Goal: Information Seeking & Learning: Learn about a topic

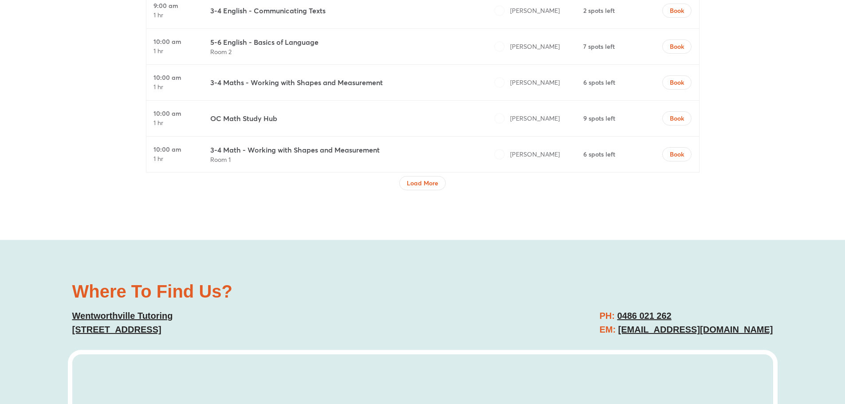
scroll to position [3151, 0]
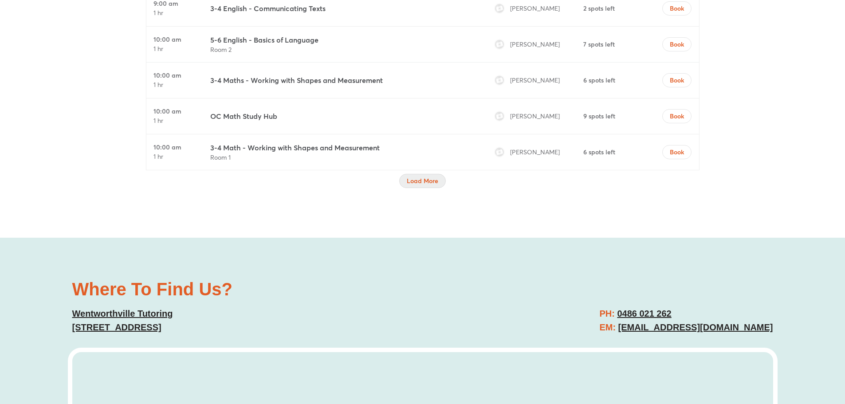
click at [432, 177] on span "Load More" at bounding box center [423, 181] width 32 height 9
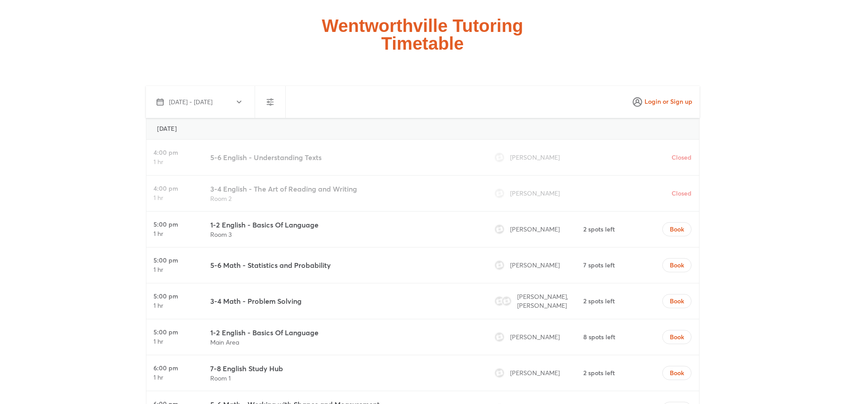
scroll to position [2130, 0]
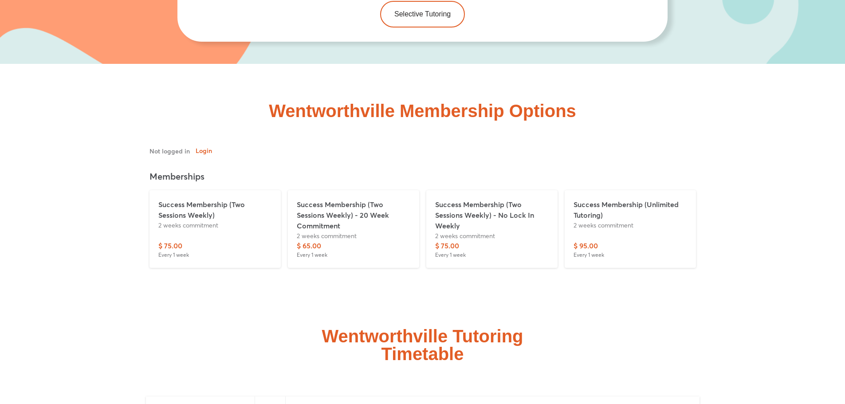
click at [340, 199] on p "Success Membership (Two Sessions Weekly) - 20 Week Commitment" at bounding box center [354, 215] width 114 height 32
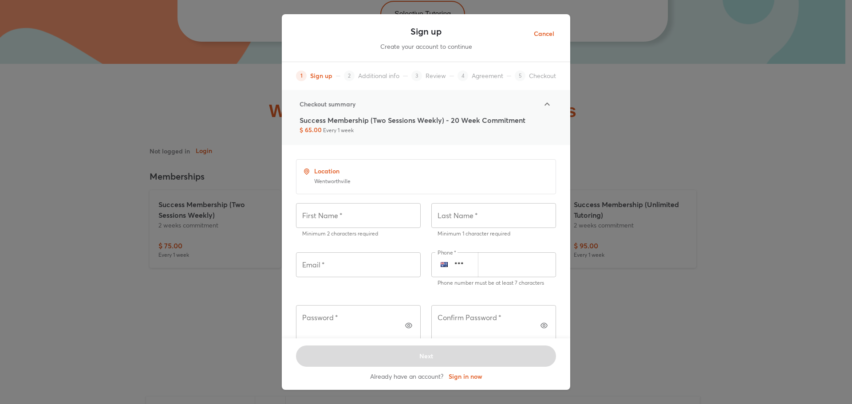
click at [549, 32] on span "Cancel" at bounding box center [544, 33] width 20 height 11
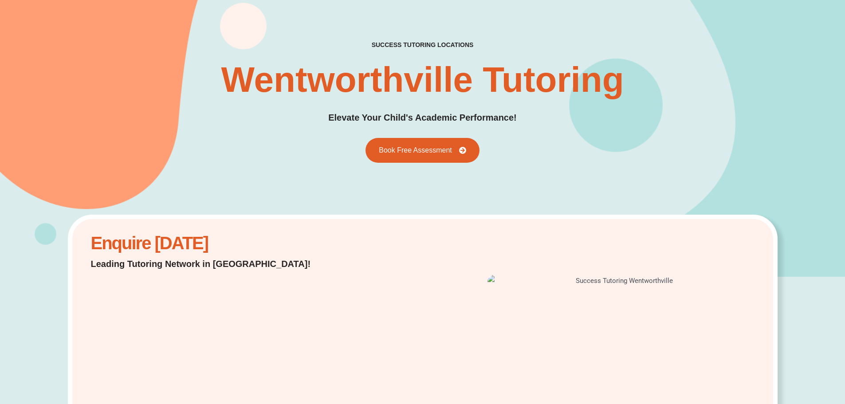
scroll to position [0, 0]
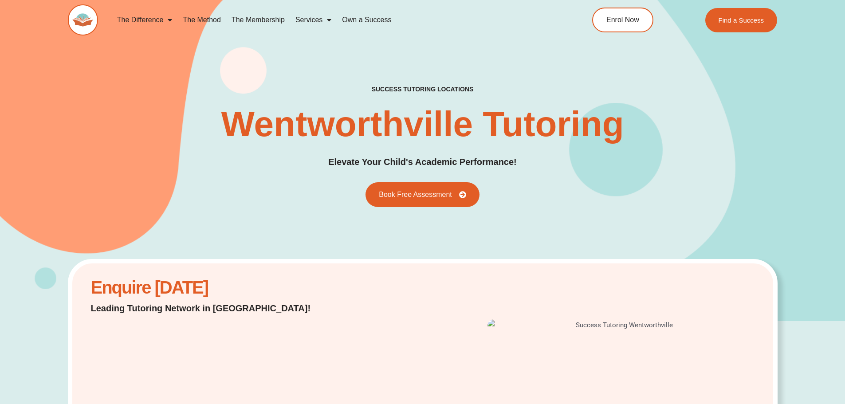
click at [243, 20] on link "The Membership" at bounding box center [258, 20] width 64 height 20
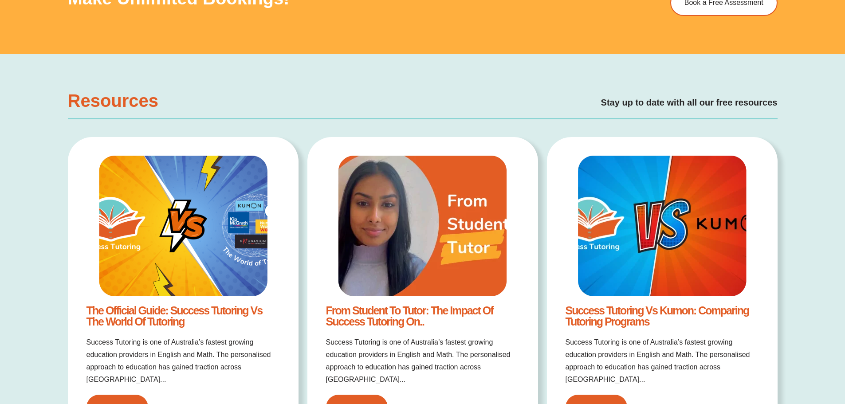
scroll to position [1731, 0]
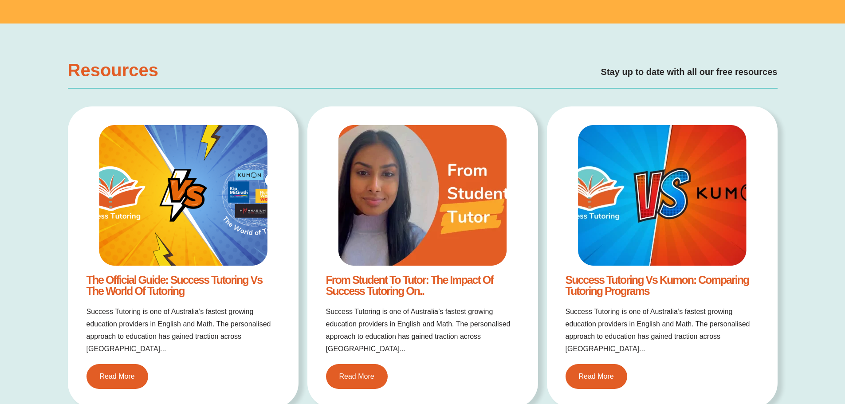
click at [620, 291] on link "Success Tutoring vs Kumon: Comparing Tutoring Programs" at bounding box center [658, 286] width 184 height 24
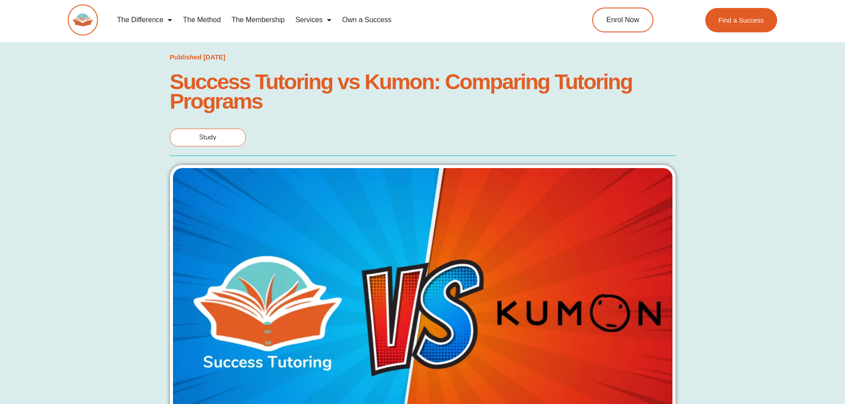
click at [155, 21] on link "The Difference" at bounding box center [145, 20] width 66 height 20
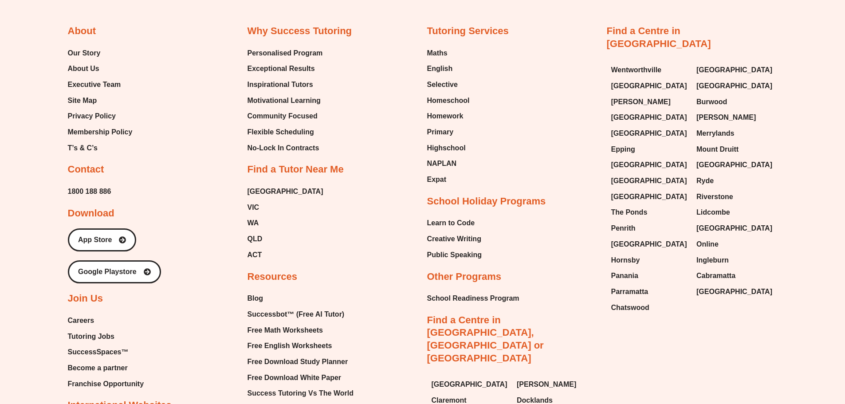
scroll to position [2752, 0]
